Goal: Check status: Check status

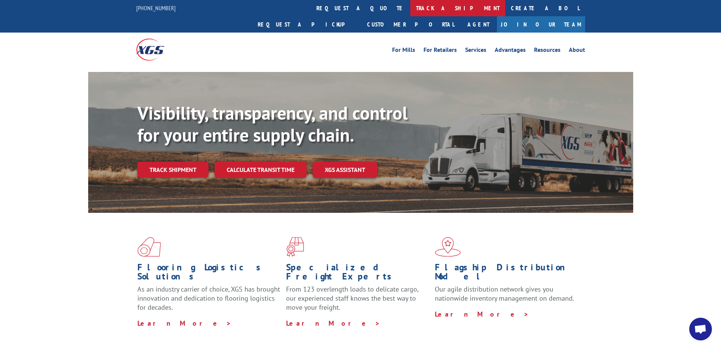
click at [411, 8] on link "track a shipment" at bounding box center [458, 8] width 95 height 16
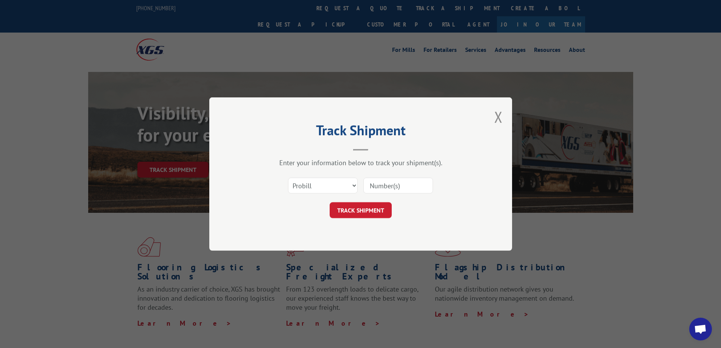
click at [394, 173] on div "Select category... Probill BOL PO" at bounding box center [360, 185] width 227 height 25
click at [333, 179] on select "Select category... Probill BOL PO" at bounding box center [323, 186] width 70 height 16
select select "bol"
click at [288, 178] on select "Select category... Probill BOL PO" at bounding box center [323, 186] width 70 height 16
click at [393, 186] on input at bounding box center [399, 186] width 70 height 16
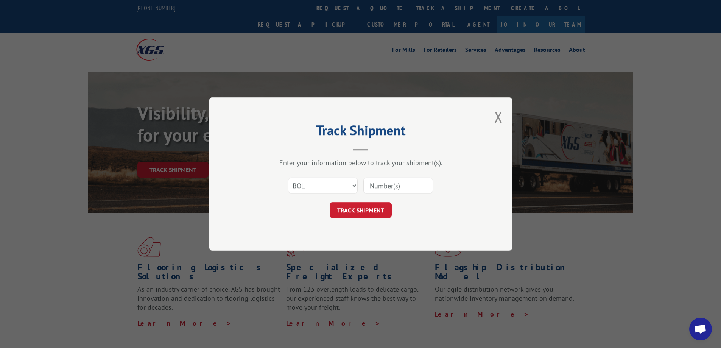
paste input "FR39628121"
type input "FR39628121"
click at [369, 208] on button "TRACK SHIPMENT" at bounding box center [361, 210] width 62 height 16
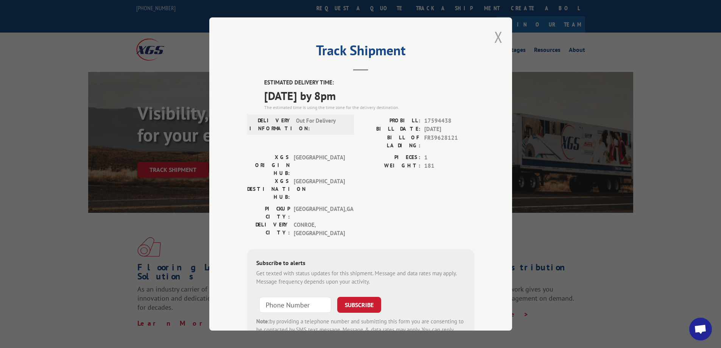
click at [496, 36] on button "Close modal" at bounding box center [499, 37] width 8 height 20
